Goal: Navigation & Orientation: Understand site structure

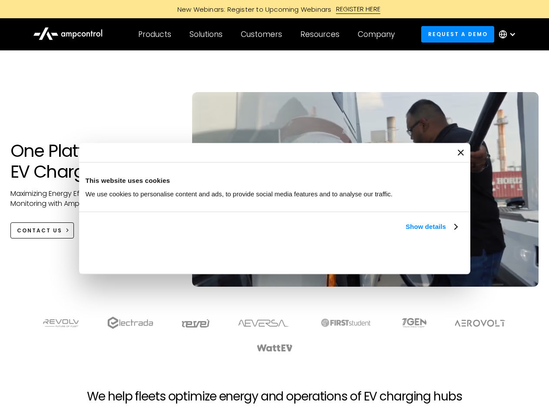
click at [405, 232] on link "Show details" at bounding box center [430, 227] width 51 height 10
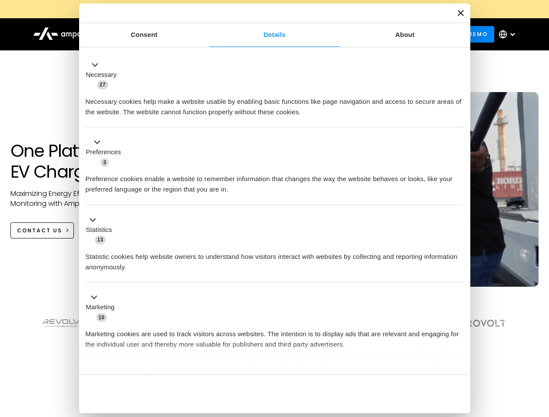
click at [458, 117] on div "Necessary cookies help make a website usable by enabling basic functions like p…" at bounding box center [275, 103] width 378 height 27
click at [539, 350] on section at bounding box center [274, 335] width 549 height 54
click at [267, 34] on div "Customers" at bounding box center [261, 35] width 41 height 10
click at [154, 34] on div "Products" at bounding box center [154, 35] width 33 height 10
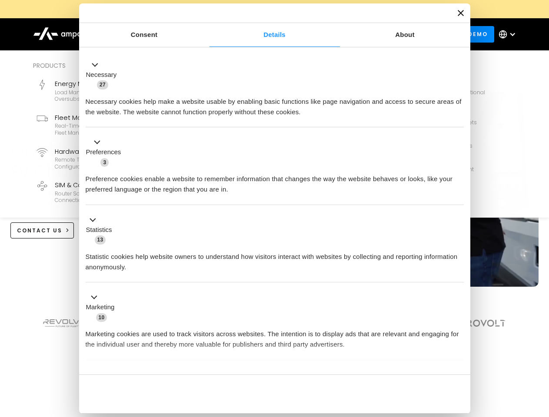
click at [206, 34] on div "Solutions" at bounding box center [205, 35] width 33 height 10
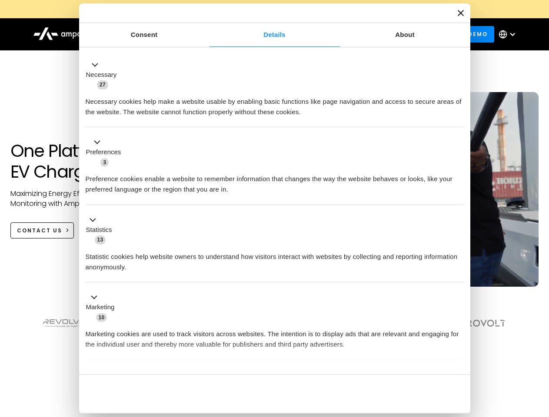
click at [263, 34] on div "Customers" at bounding box center [261, 35] width 41 height 10
click at [322, 34] on div "Resources" at bounding box center [319, 35] width 39 height 10
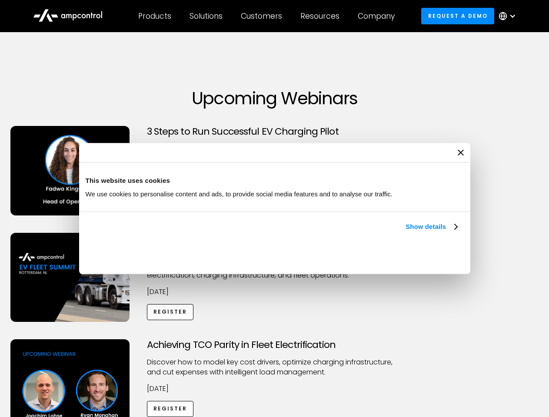
click at [405, 232] on link "Show details" at bounding box center [430, 227] width 51 height 10
click at [0, 0] on div "Necessary cookies help make a website usable by enabling basic functions like p…" at bounding box center [0, 0] width 0 height 0
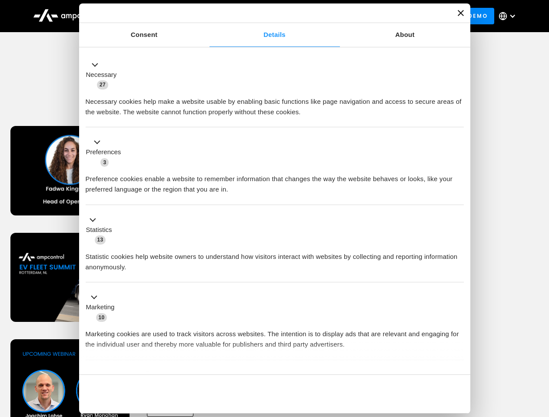
click at [267, 16] on div "Customers" at bounding box center [261, 16] width 41 height 10
click at [154, 16] on div "Products" at bounding box center [154, 16] width 33 height 10
click at [206, 16] on div "Solutions" at bounding box center [205, 16] width 33 height 10
click at [263, 16] on div "Customers" at bounding box center [261, 16] width 41 height 10
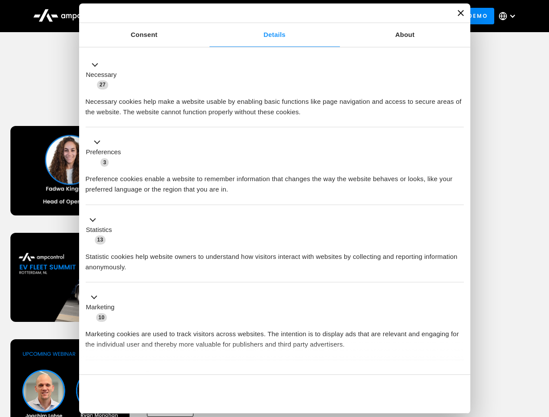
click at [322, 16] on div "Resources" at bounding box center [319, 16] width 39 height 10
click at [379, 16] on div "Company" at bounding box center [376, 16] width 37 height 10
click at [509, 16] on div at bounding box center [512, 16] width 7 height 7
